Goal: Transaction & Acquisition: Purchase product/service

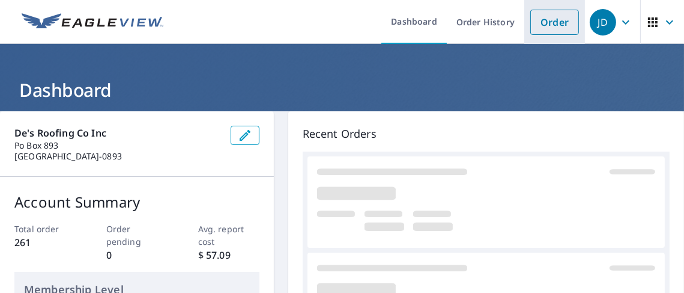
click at [547, 16] on link "Order" at bounding box center [555, 22] width 49 height 25
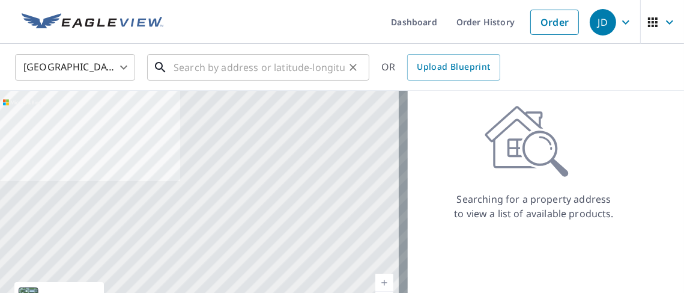
click at [174, 63] on input "text" at bounding box center [259, 67] width 171 height 34
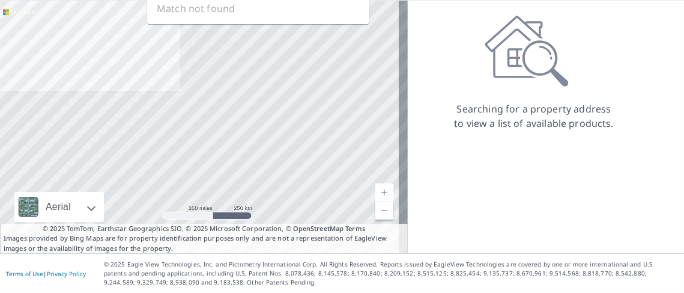
scroll to position [29, 0]
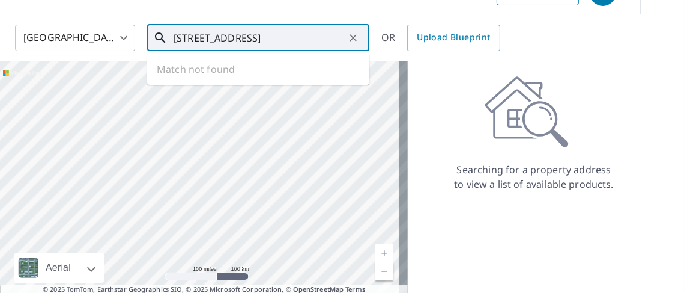
click at [219, 36] on input "[STREET_ADDRESS]" at bounding box center [259, 38] width 171 height 34
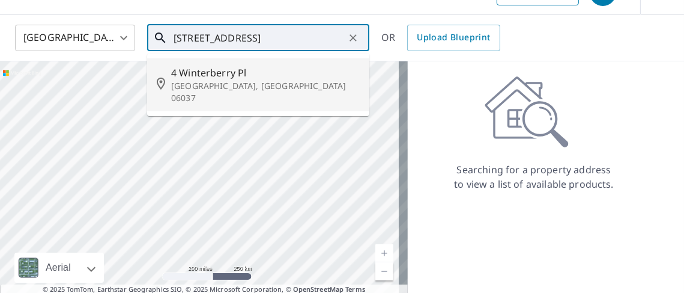
click at [201, 73] on span "4 Winterberry Pl" at bounding box center [265, 72] width 189 height 14
type input "[STREET_ADDRESS]"
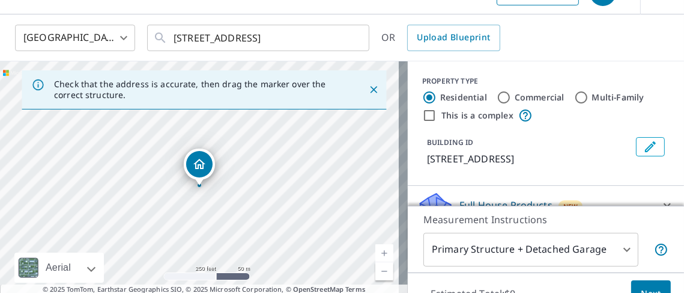
click at [196, 159] on icon "Dropped pin, building 1, Residential property, 4 Winterberry Pl Berlin, CT 06037" at bounding box center [199, 164] width 14 height 14
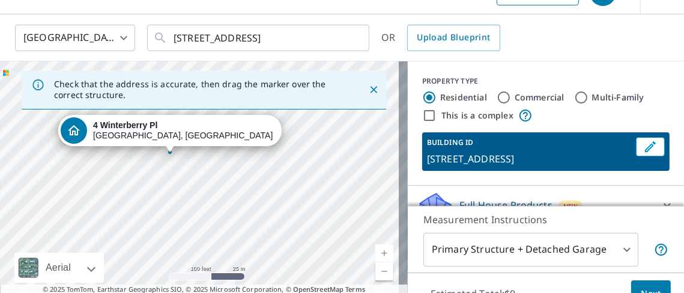
drag, startPoint x: 222, startPoint y: 182, endPoint x: 291, endPoint y: 153, distance: 74.6
click at [291, 153] on div "[STREET_ADDRESS]" at bounding box center [204, 187] width 408 height 252
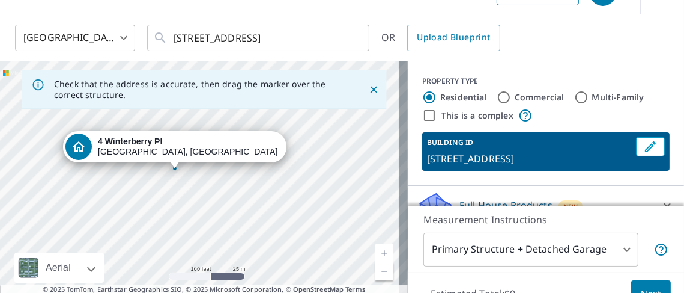
drag, startPoint x: 228, startPoint y: 194, endPoint x: 233, endPoint y: 211, distance: 17.5
click at [233, 211] on div "[STREET_ADDRESS]" at bounding box center [204, 187] width 408 height 252
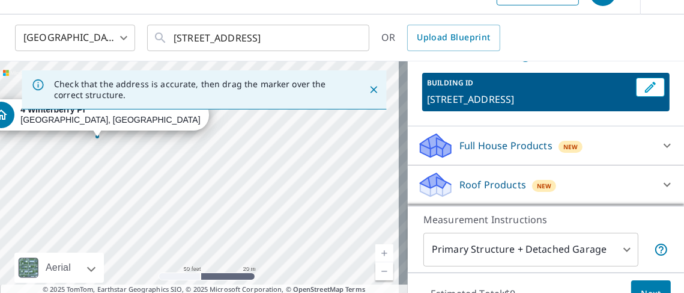
scroll to position [120, 0]
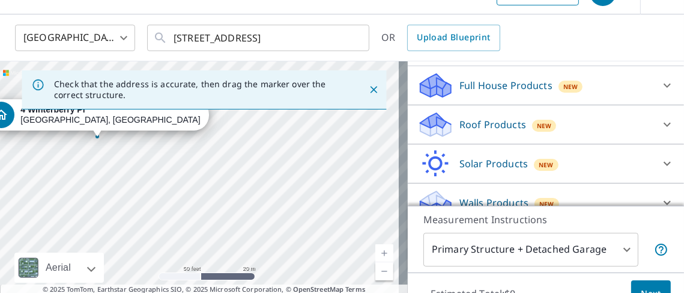
click at [660, 120] on icon at bounding box center [667, 124] width 14 height 14
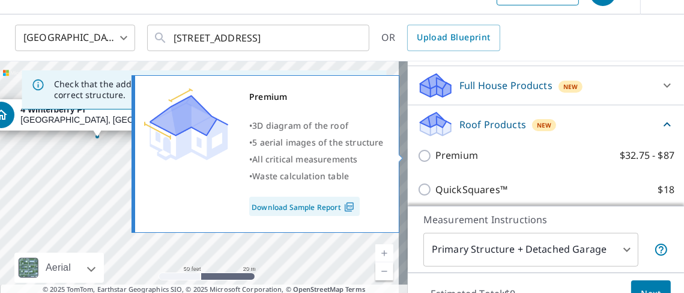
click at [419, 151] on input "Premium $32.75 - $87" at bounding box center [427, 155] width 18 height 14
checkbox input "true"
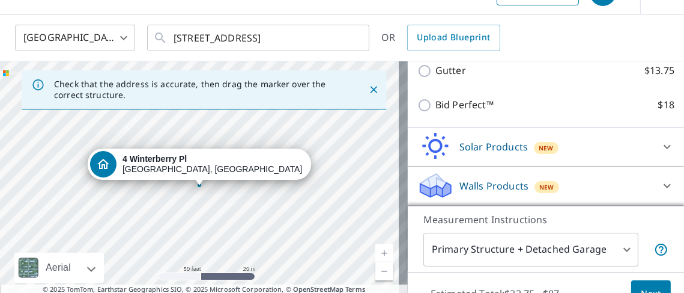
scroll to position [90, 0]
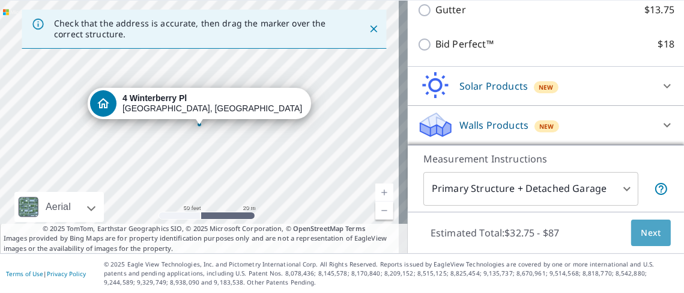
click at [643, 228] on span "Next" at bounding box center [651, 232] width 20 height 15
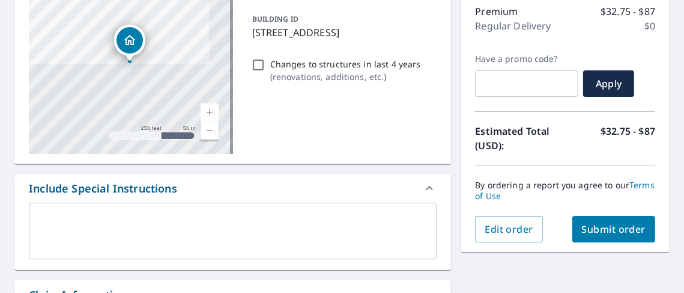
scroll to position [217, 0]
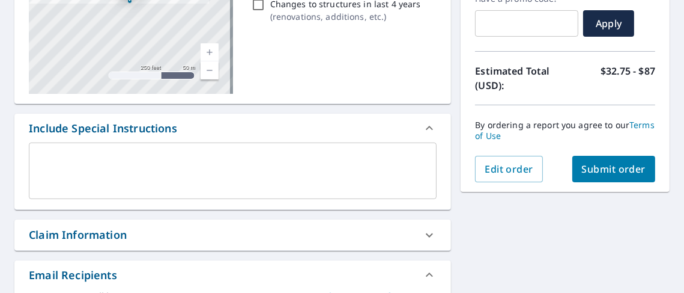
click at [601, 163] on span "Submit order" at bounding box center [614, 168] width 64 height 13
